Goal: Find specific page/section: Find specific page/section

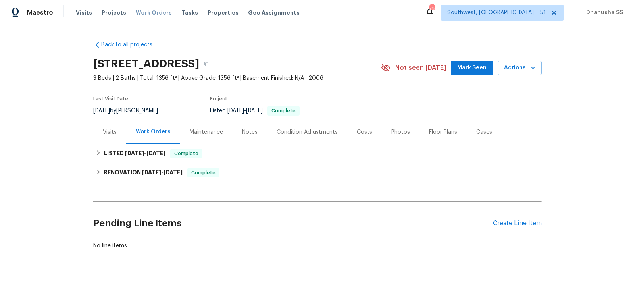
click at [153, 11] on span "Work Orders" at bounding box center [154, 13] width 36 height 8
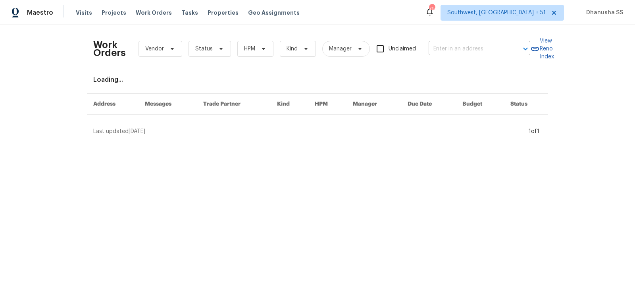
click at [474, 54] on input "text" at bounding box center [468, 49] width 79 height 12
paste input "[STREET_ADDRESS]"
type input "[STREET_ADDRESS]"
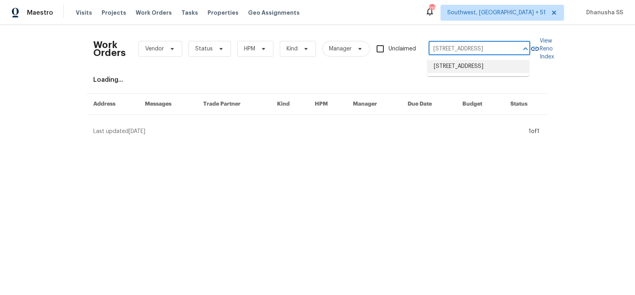
click at [455, 67] on li "[STREET_ADDRESS]" at bounding box center [479, 66] width 102 height 13
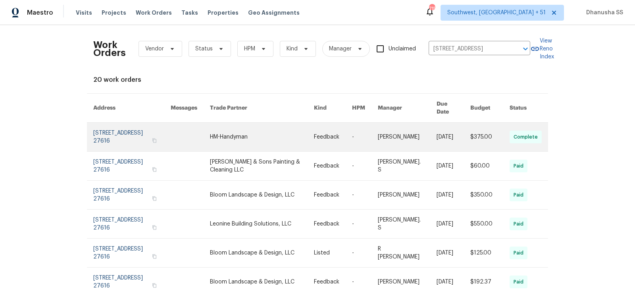
click at [333, 123] on link at bounding box center [333, 137] width 38 height 29
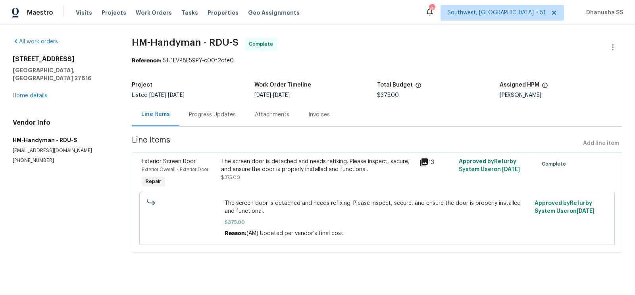
click at [33, 83] on div "[STREET_ADDRESS][PERSON_NAME] Home details" at bounding box center [63, 77] width 100 height 44
click at [31, 93] on link "Home details" at bounding box center [30, 96] width 35 height 6
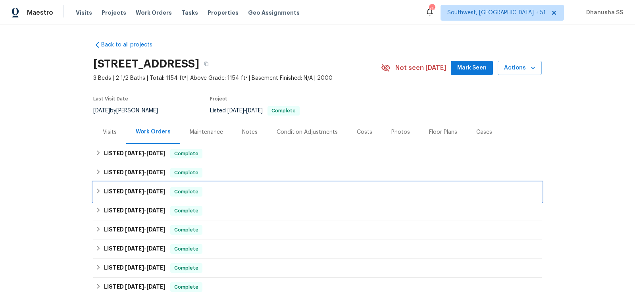
click at [236, 184] on div "LISTED [DATE] - [DATE] Complete" at bounding box center [317, 191] width 449 height 19
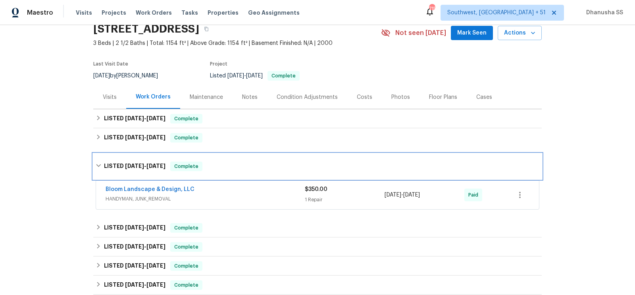
scroll to position [87, 0]
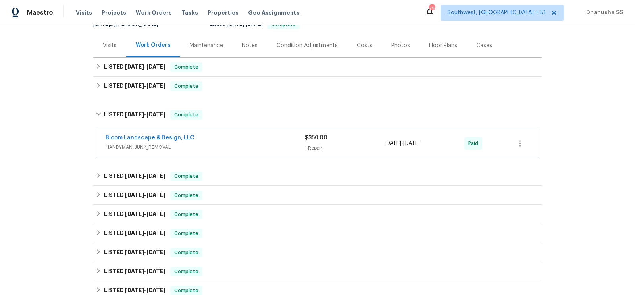
click at [246, 151] on div "Bloom Landscape & Design, LLC HANDYMAN, JUNK_REMOVAL" at bounding box center [205, 143] width 199 height 19
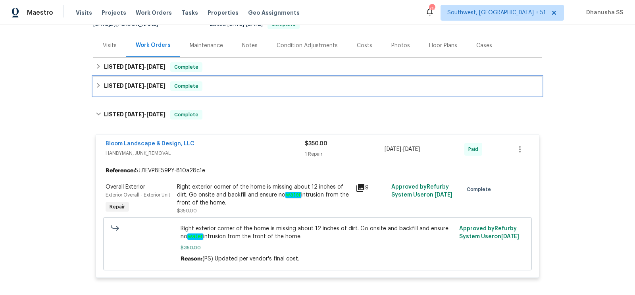
click at [236, 90] on div "LISTED [DATE] - [DATE] Complete" at bounding box center [317, 86] width 449 height 19
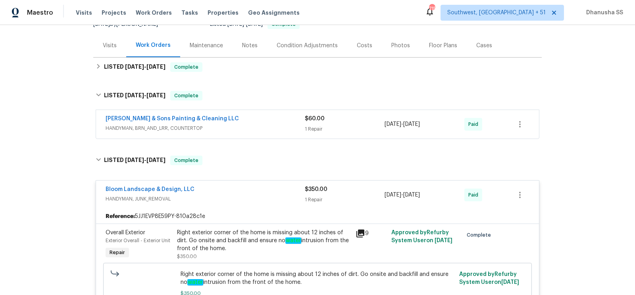
click at [274, 122] on div "[PERSON_NAME] & Sons Painting & Cleaning LLC" at bounding box center [205, 120] width 199 height 10
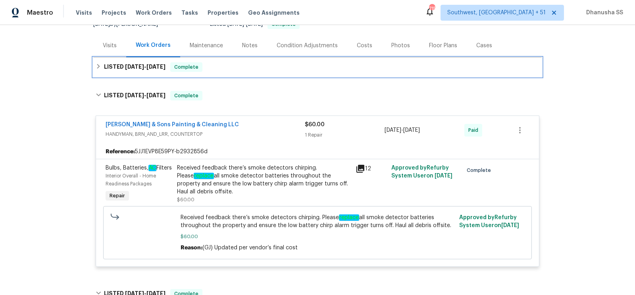
click at [249, 67] on div "LISTED [DATE] - [DATE] Complete" at bounding box center [318, 67] width 444 height 10
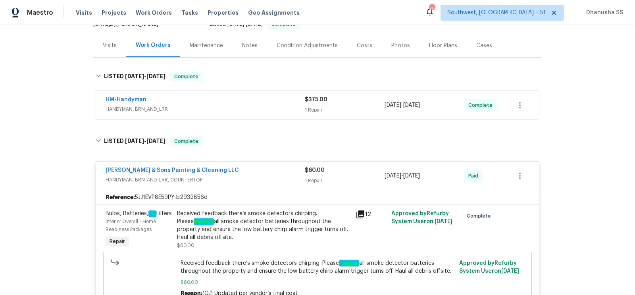
click at [275, 96] on div "HM-Handyman" at bounding box center [205, 101] width 199 height 10
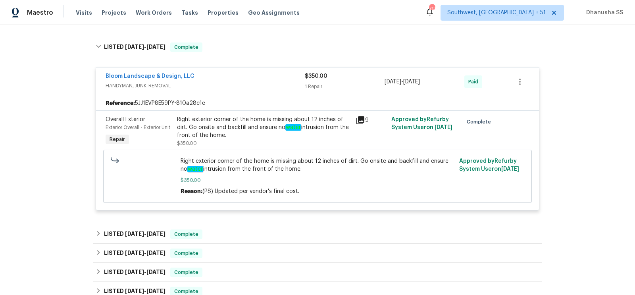
scroll to position [0, 0]
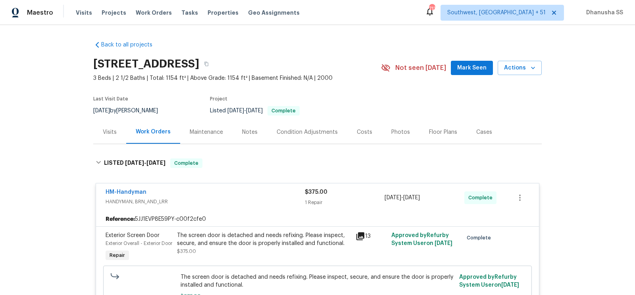
click at [141, 4] on div "Maestro Visits Projects Work Orders Tasks Properties Geo Assignments [STREET_AD…" at bounding box center [317, 12] width 635 height 25
click at [142, 12] on span "Work Orders" at bounding box center [154, 13] width 36 height 8
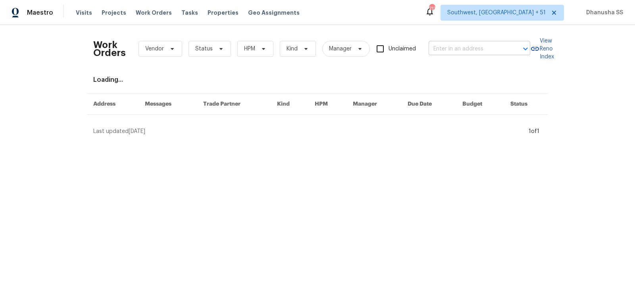
click at [435, 48] on input "text" at bounding box center [468, 49] width 79 height 12
paste input "[STREET_ADDRESS]"
type input "[STREET_ADDRESS]"
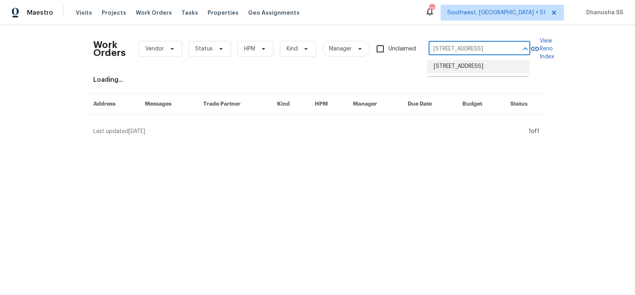
click at [441, 69] on li "[STREET_ADDRESS]" at bounding box center [479, 66] width 102 height 13
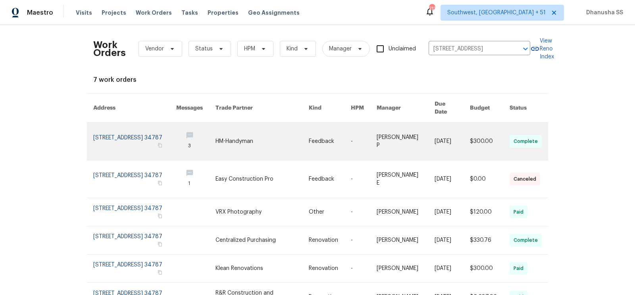
click at [169, 130] on link at bounding box center [134, 141] width 83 height 37
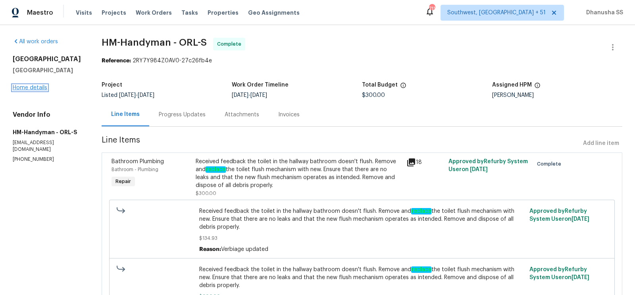
click at [33, 91] on link "Home details" at bounding box center [30, 88] width 35 height 6
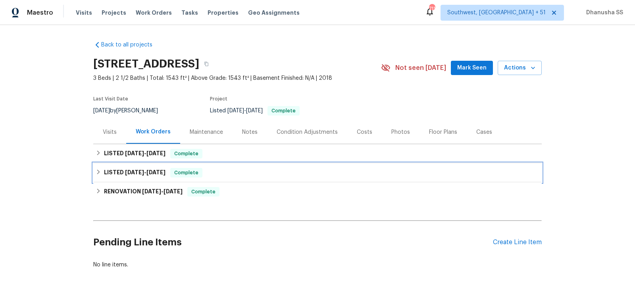
click at [277, 169] on div "LISTED [DATE] - [DATE] Complete" at bounding box center [318, 173] width 444 height 10
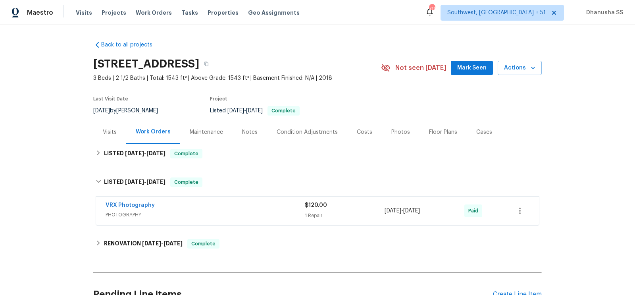
click at [281, 203] on div "VRX Photography" at bounding box center [205, 206] width 199 height 10
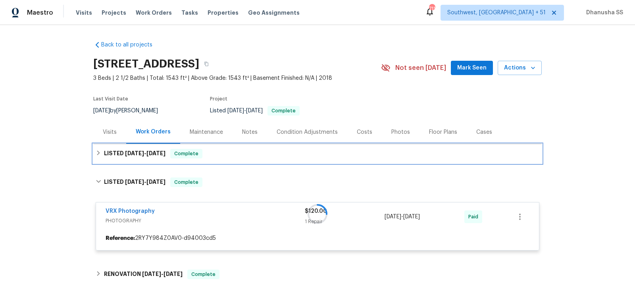
click at [248, 154] on div "LISTED [DATE] - [DATE] Complete" at bounding box center [318, 154] width 444 height 10
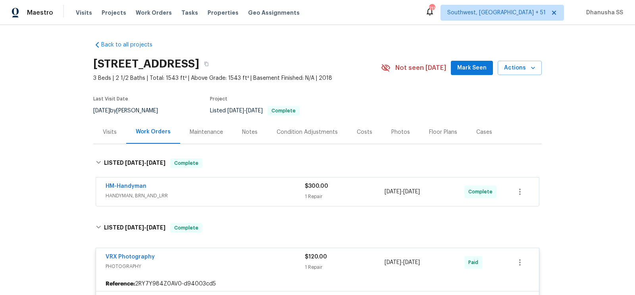
click at [252, 192] on span "HANDYMAN, BRN_AND_LRR" at bounding box center [205, 196] width 199 height 8
